Goal: Check status: Check status

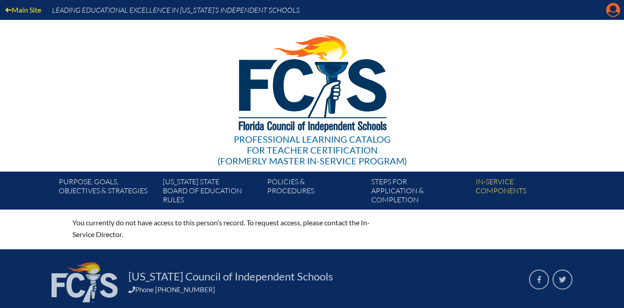
click at [615, 9] on icon "Manage account" at bounding box center [613, 10] width 14 height 14
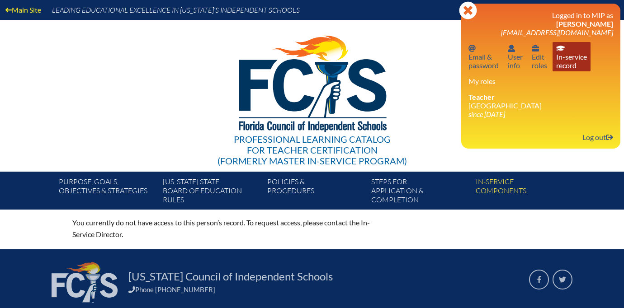
click at [573, 59] on link "In-service record In-service record" at bounding box center [572, 56] width 38 height 29
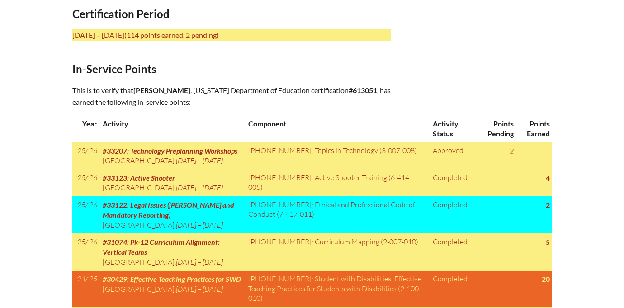
scroll to position [401, 0]
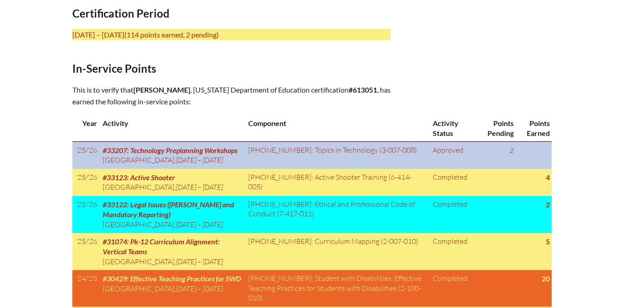
click at [505, 148] on td "2" at bounding box center [495, 155] width 39 height 27
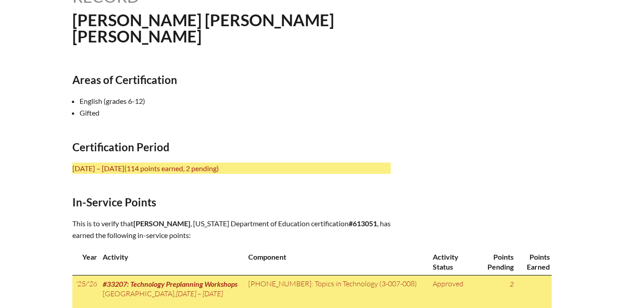
scroll to position [132, 0]
